Goal: Information Seeking & Learning: Learn about a topic

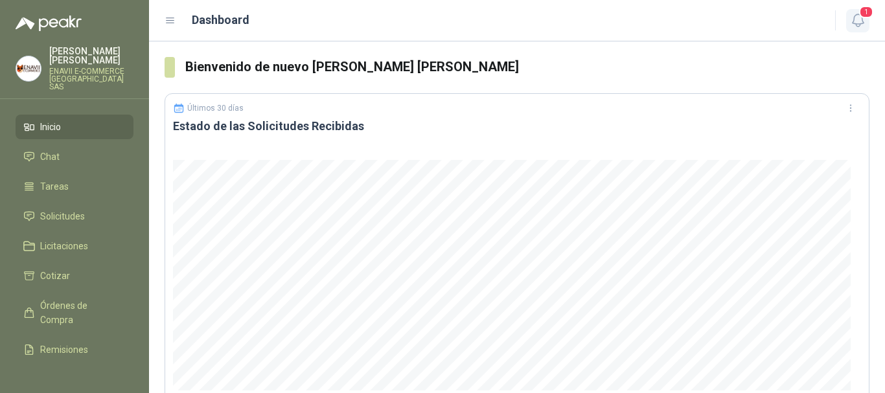
click at [859, 17] on icon "button" at bounding box center [858, 20] width 16 height 16
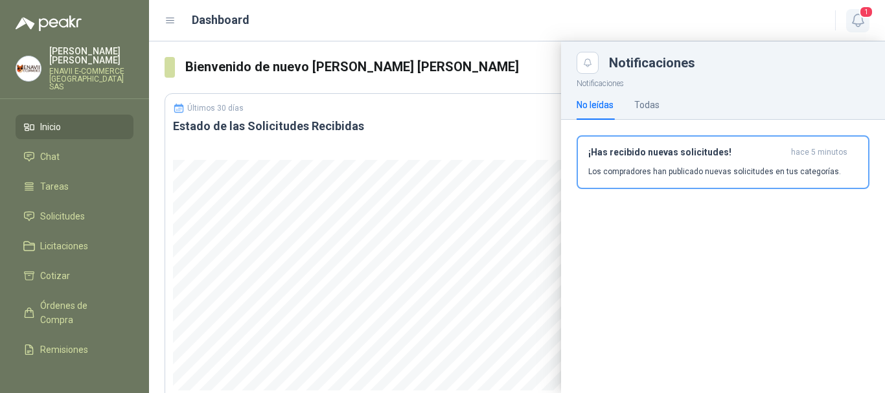
click at [859, 18] on icon "button" at bounding box center [858, 20] width 16 height 16
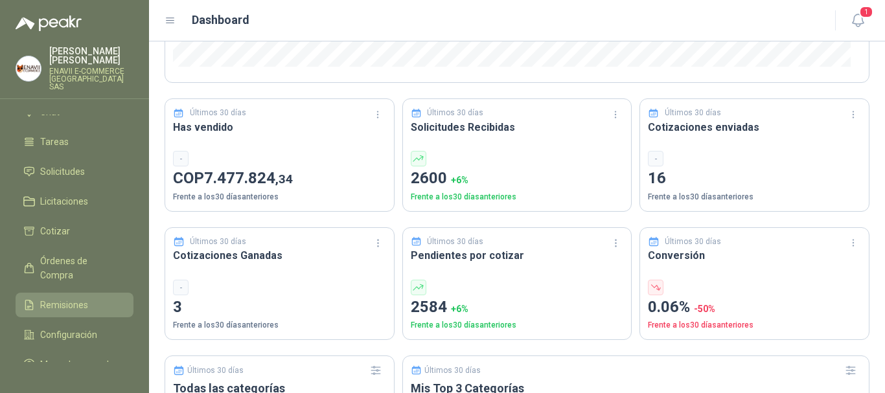
scroll to position [65, 0]
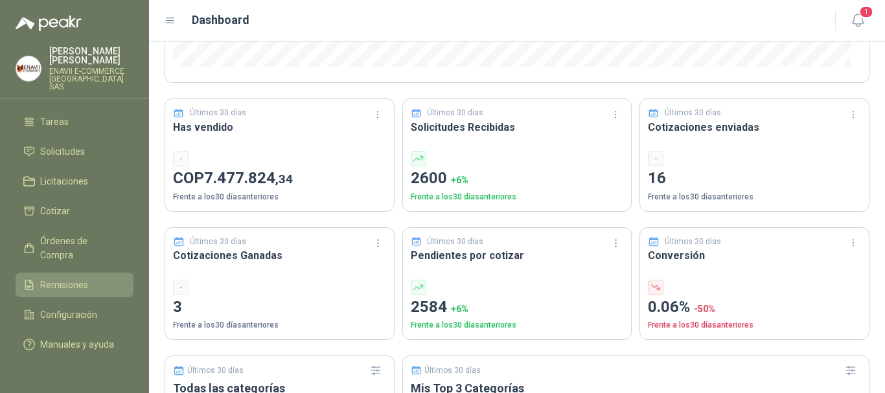
click at [91, 278] on li "Remisiones" at bounding box center [74, 285] width 102 height 14
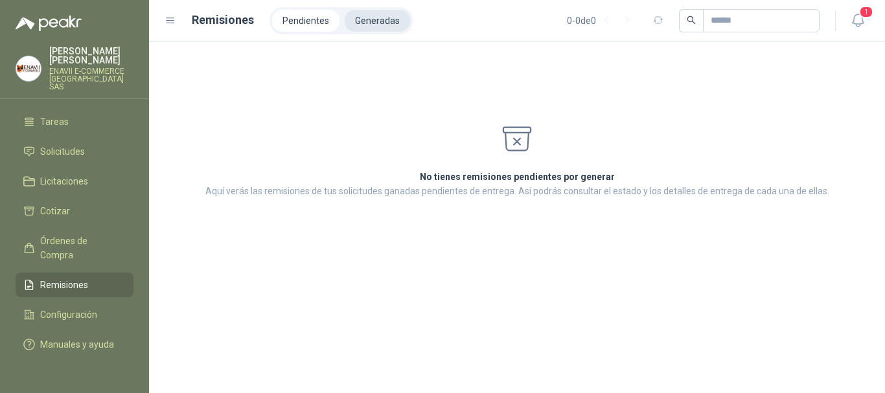
click at [377, 26] on li "Generadas" at bounding box center [377, 21] width 65 height 22
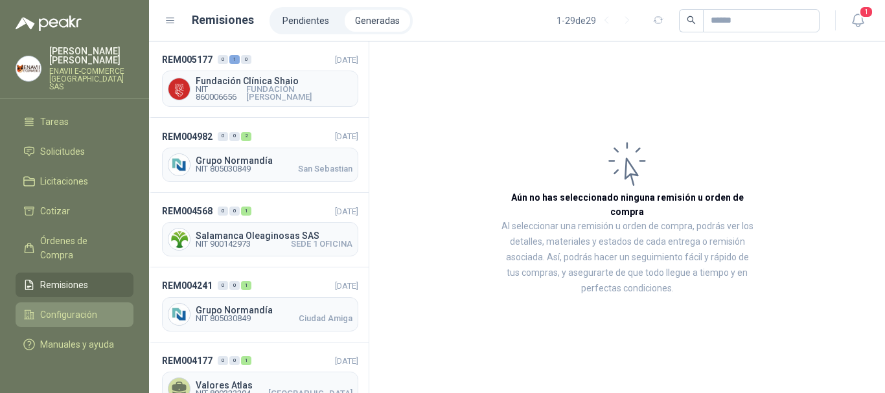
click at [76, 308] on span "Configuración" at bounding box center [68, 315] width 57 height 14
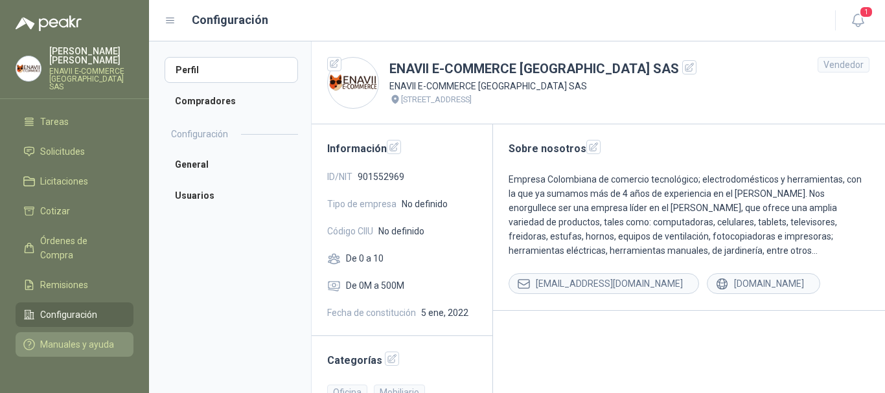
click at [74, 337] on span "Manuales y ayuda" at bounding box center [77, 344] width 74 height 14
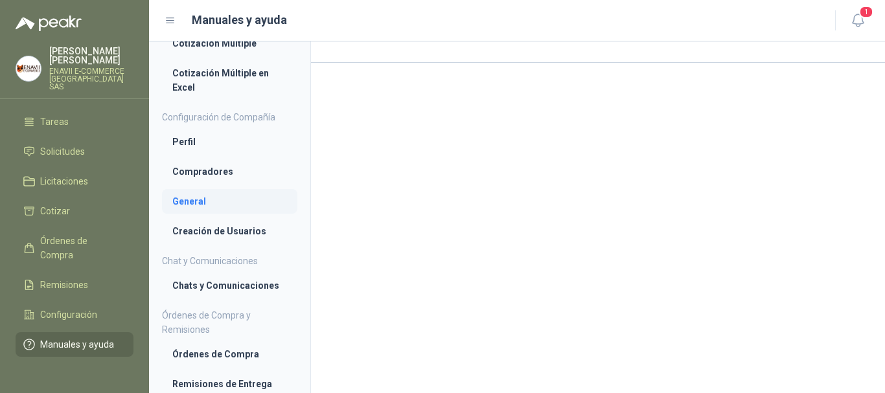
scroll to position [128, 0]
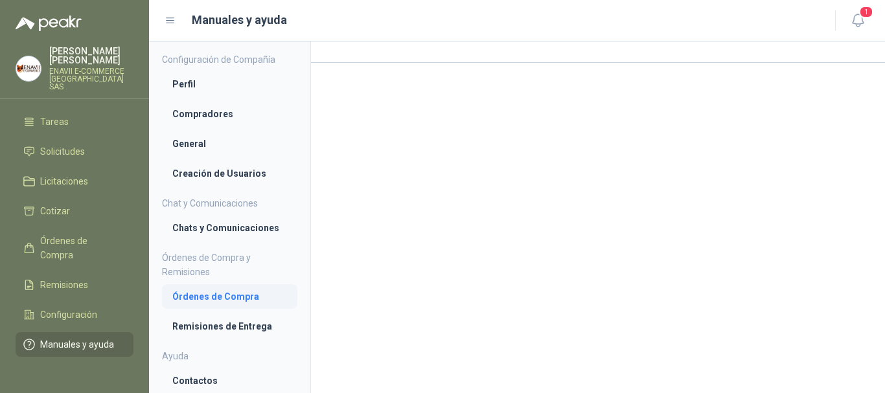
click at [246, 297] on li "Órdenes de Compra" at bounding box center [229, 297] width 115 height 14
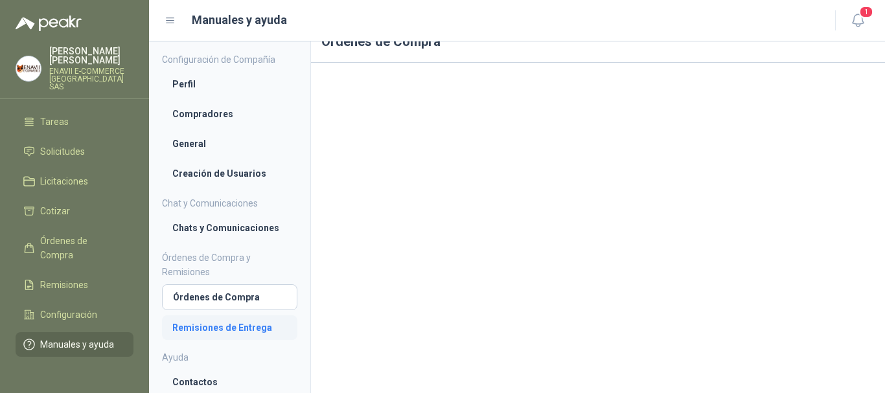
click at [221, 332] on li "Remisiones de Entrega" at bounding box center [229, 328] width 115 height 14
click at [222, 374] on link "Contactos" at bounding box center [229, 382] width 135 height 25
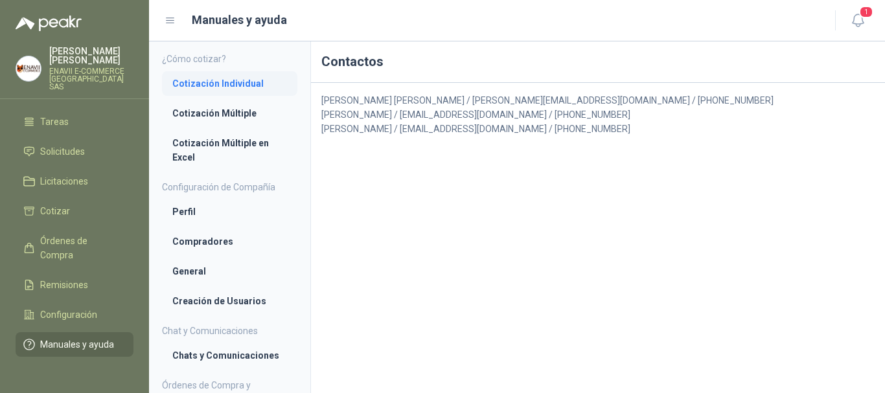
click at [229, 87] on li "Cotización Individual" at bounding box center [229, 83] width 115 height 14
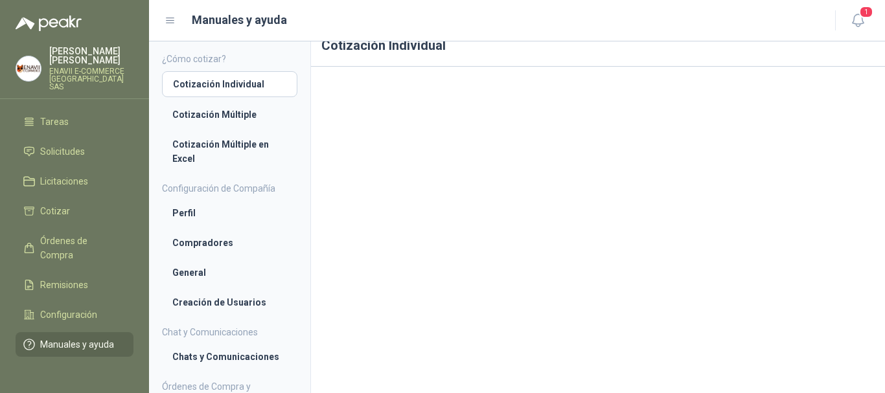
scroll to position [20, 0]
